Goal: Task Accomplishment & Management: Complete application form

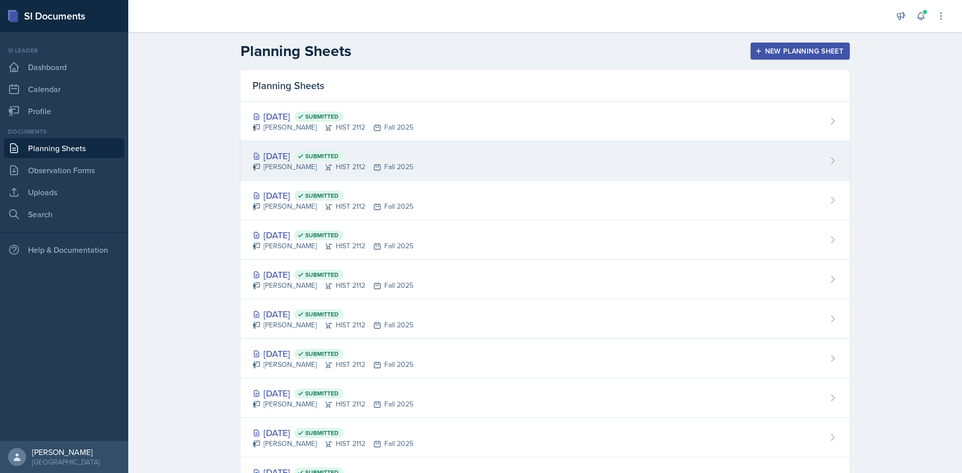
click at [288, 151] on div "[DATE] Submitted" at bounding box center [332, 156] width 161 height 14
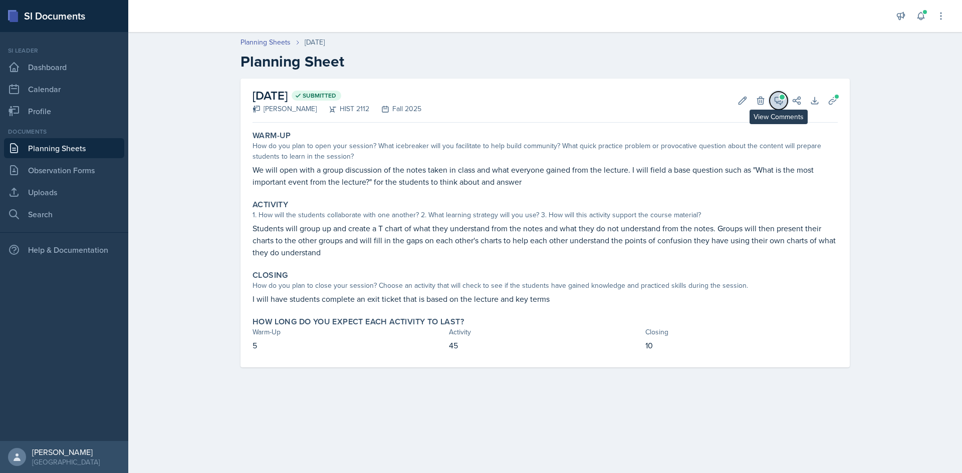
click at [775, 102] on icon at bounding box center [778, 101] width 10 height 10
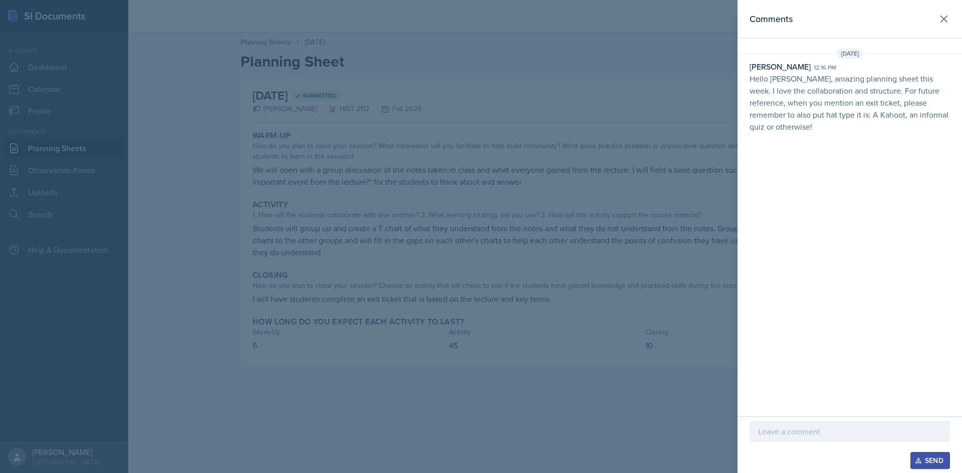
click at [844, 436] on p at bounding box center [849, 432] width 183 height 12
click at [931, 460] on div "Send" at bounding box center [930, 461] width 27 height 8
click at [608, 150] on div at bounding box center [481, 236] width 962 height 473
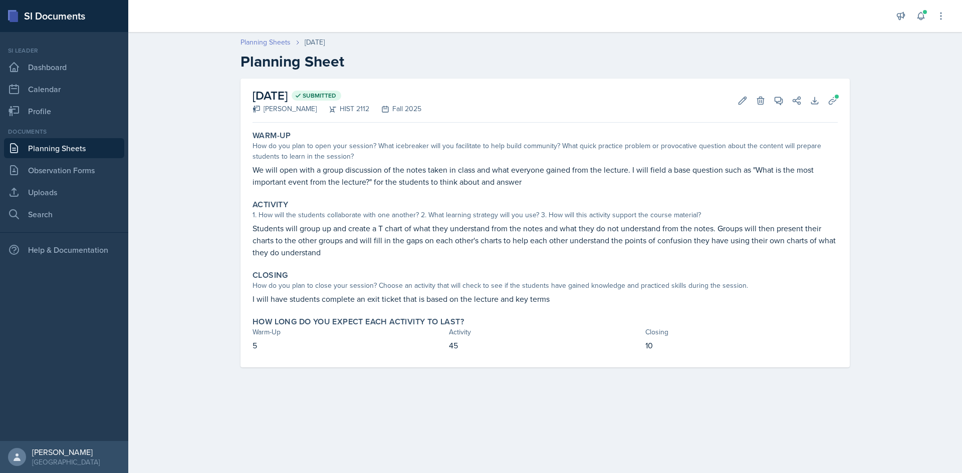
click at [268, 42] on link "Planning Sheets" at bounding box center [265, 42] width 50 height 11
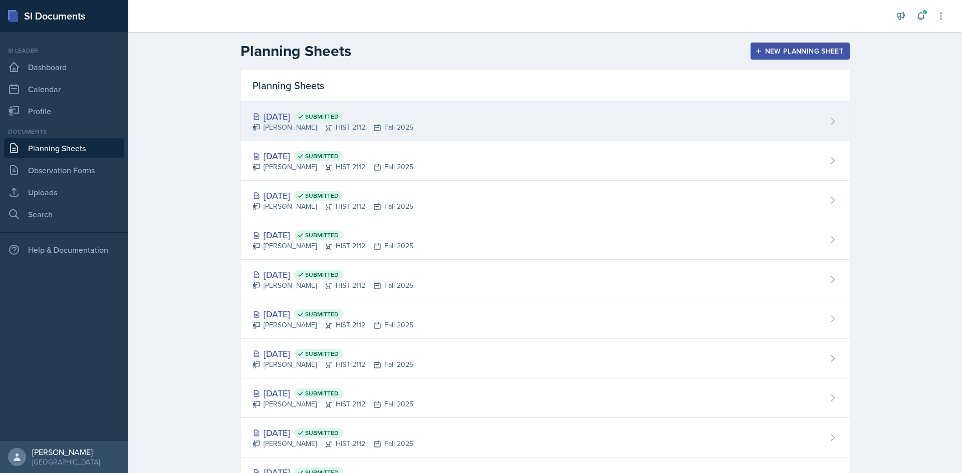
click at [300, 118] on div "[DATE] Submitted" at bounding box center [332, 117] width 161 height 14
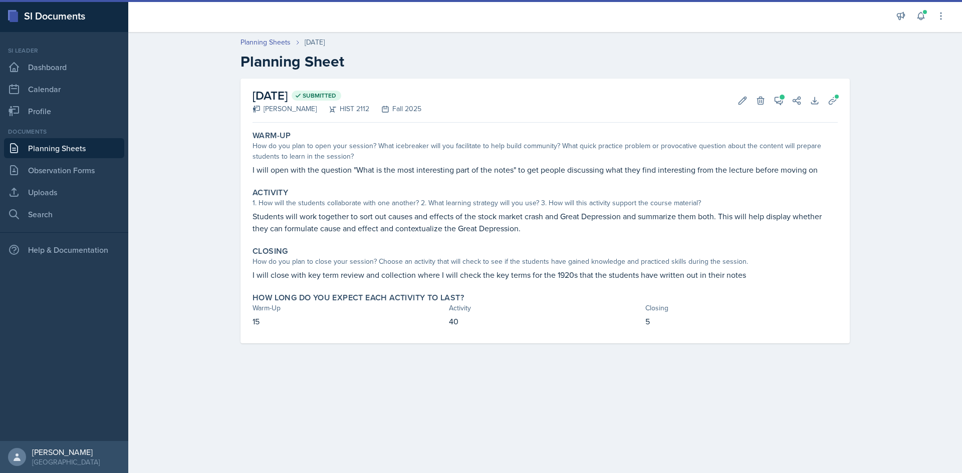
click at [777, 110] on div "[DATE] Submitted [PERSON_NAME] HIST 2112 Fall 2025 Edit Delete View Comments Co…" at bounding box center [544, 101] width 585 height 44
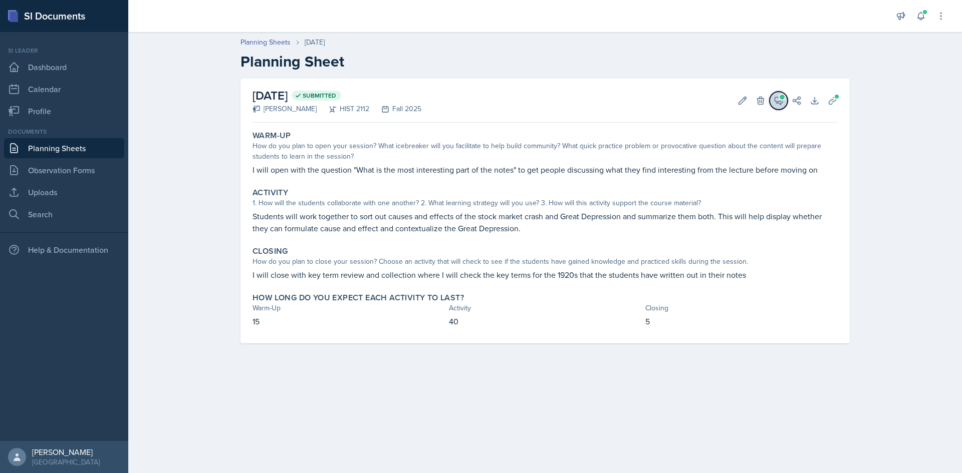
click at [777, 102] on icon at bounding box center [779, 101] width 8 height 8
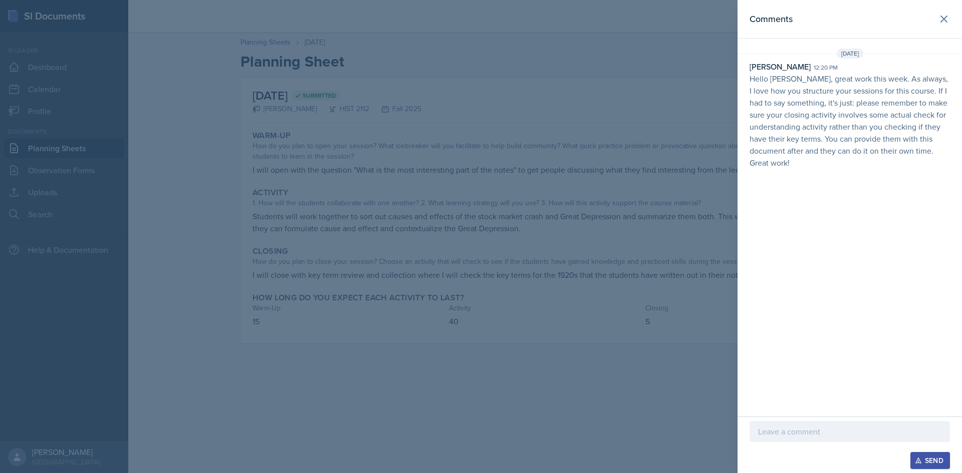
click at [790, 430] on p at bounding box center [849, 432] width 183 height 12
click at [929, 454] on button "Send" at bounding box center [930, 460] width 40 height 17
click at [524, 37] on div at bounding box center [481, 236] width 962 height 473
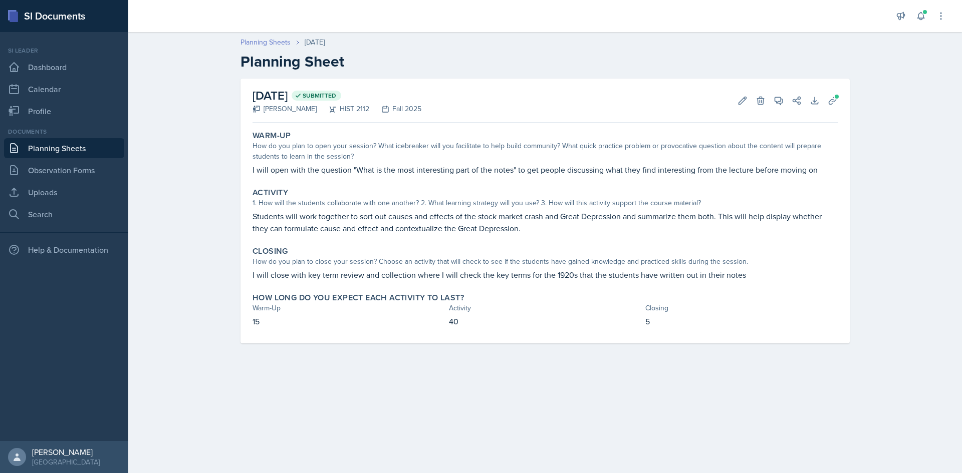
click at [286, 40] on link "Planning Sheets" at bounding box center [265, 42] width 50 height 11
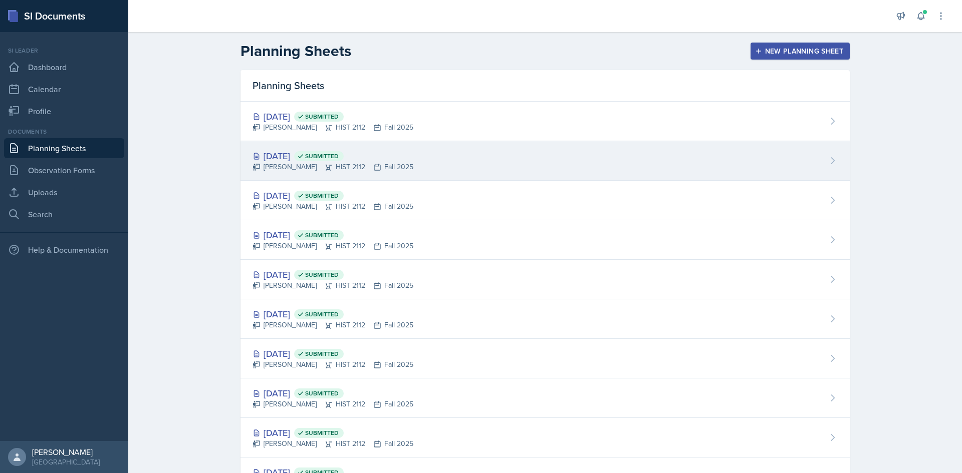
click at [279, 156] on div "[DATE] Submitted" at bounding box center [332, 156] width 161 height 14
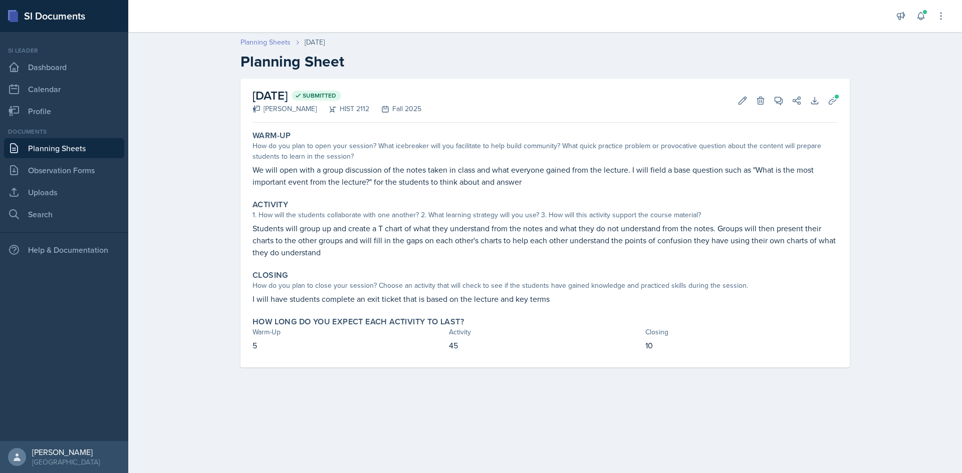
click at [282, 42] on link "Planning Sheets" at bounding box center [265, 42] width 50 height 11
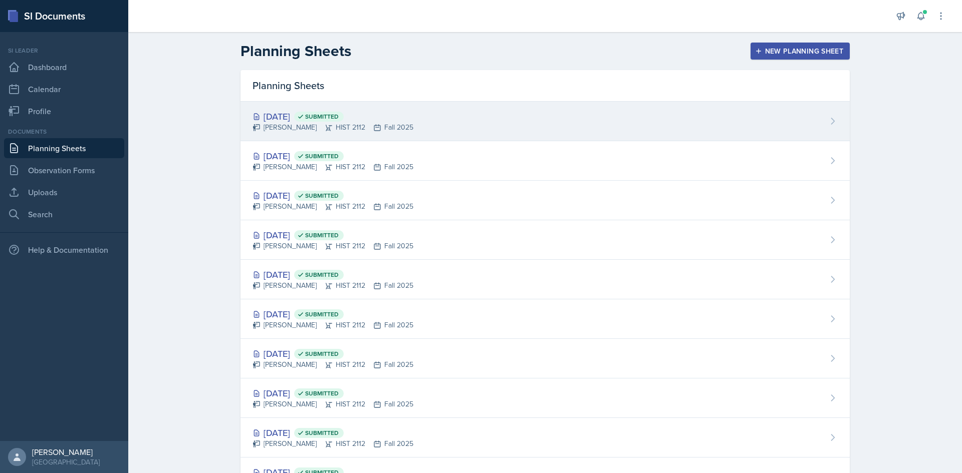
click at [292, 113] on div "[DATE] Submitted" at bounding box center [332, 117] width 161 height 14
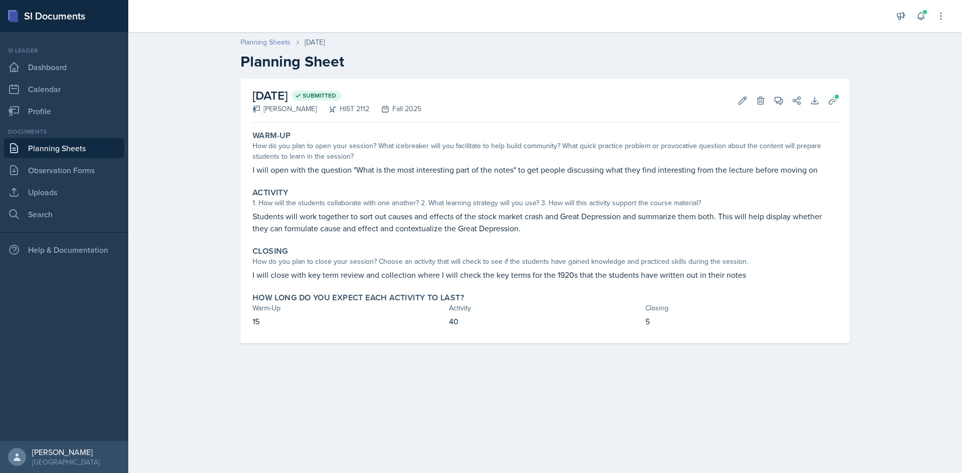
click at [274, 41] on link "Planning Sheets" at bounding box center [265, 42] width 50 height 11
